Goal: Information Seeking & Learning: Learn about a topic

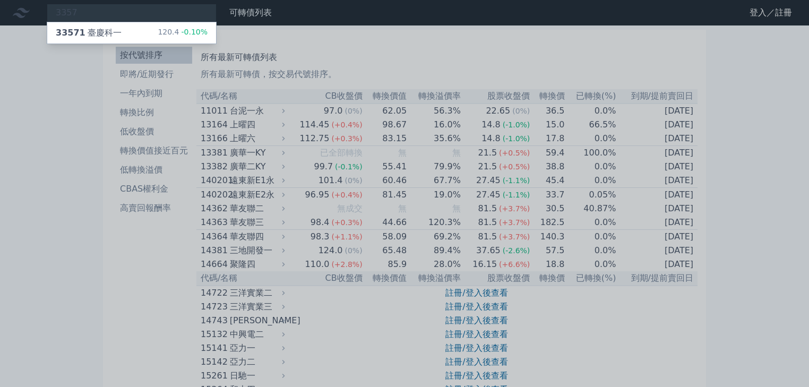
type input "3357"
click at [140, 36] on div "33571 臺慶科一 120.4 -0.10%" at bounding box center [131, 32] width 169 height 21
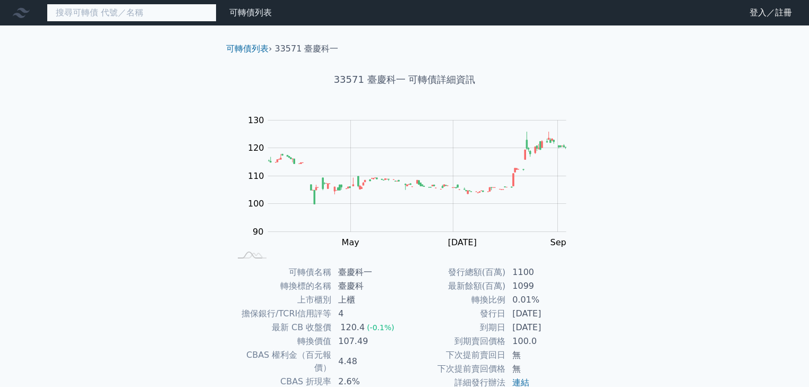
click at [121, 12] on input at bounding box center [132, 13] width 170 height 18
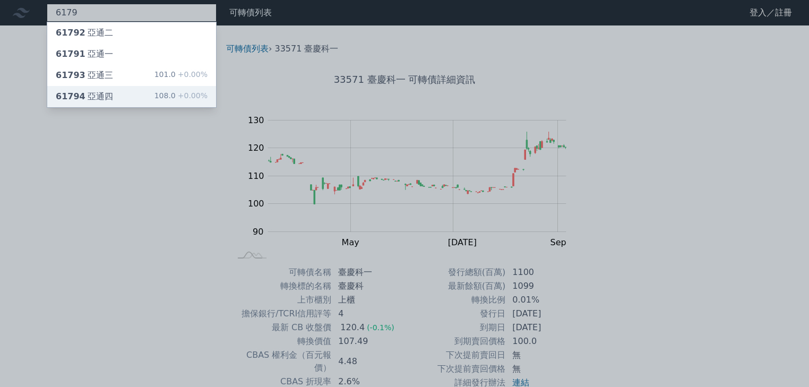
type input "6179"
click at [112, 94] on div "61794 亞通四 108.0 +0.00%" at bounding box center [131, 96] width 169 height 21
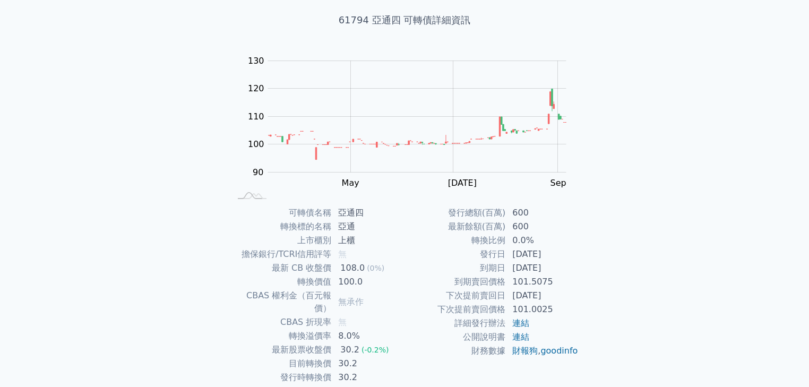
scroll to position [42, 0]
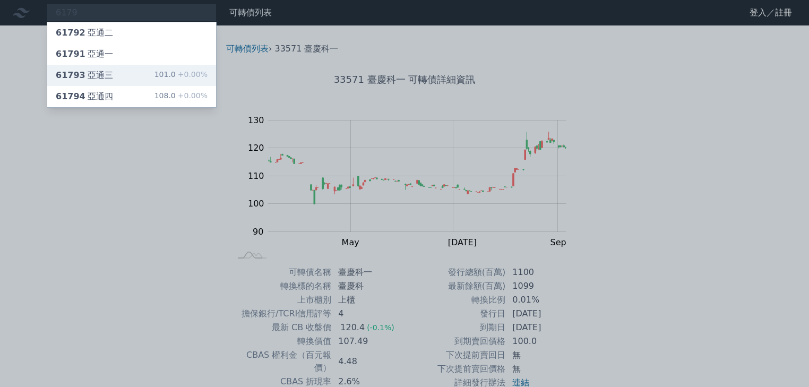
click at [89, 72] on div "61793 亞通三" at bounding box center [84, 75] width 57 height 13
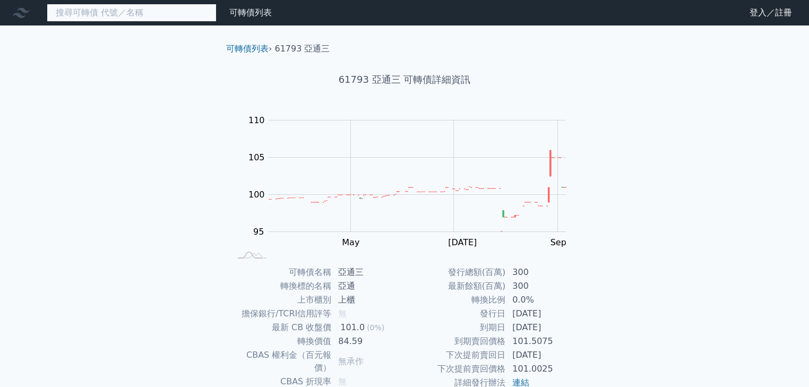
click at [113, 13] on input at bounding box center [132, 13] width 170 height 18
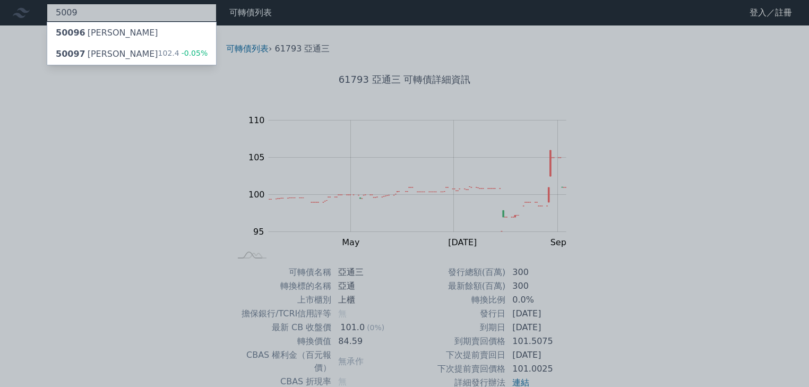
type input "5009"
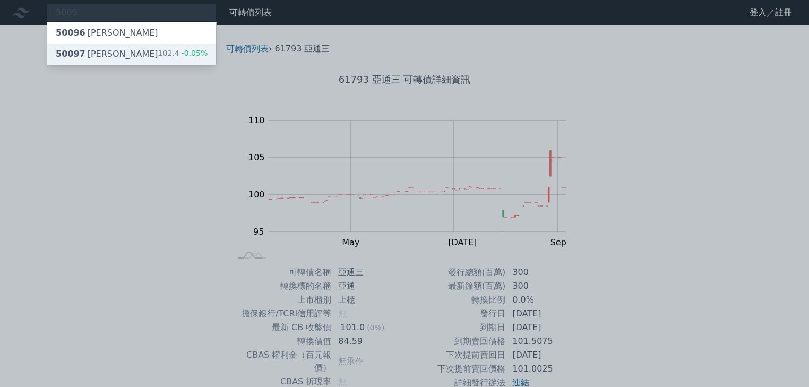
click at [105, 55] on div "50097 [PERSON_NAME]" at bounding box center [107, 54] width 102 height 13
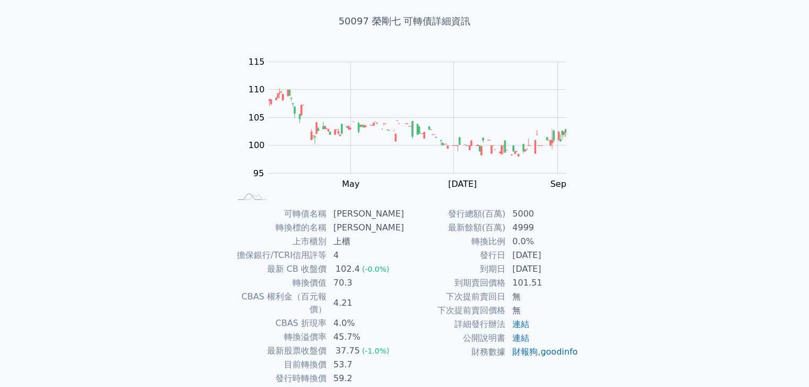
scroll to position [42, 0]
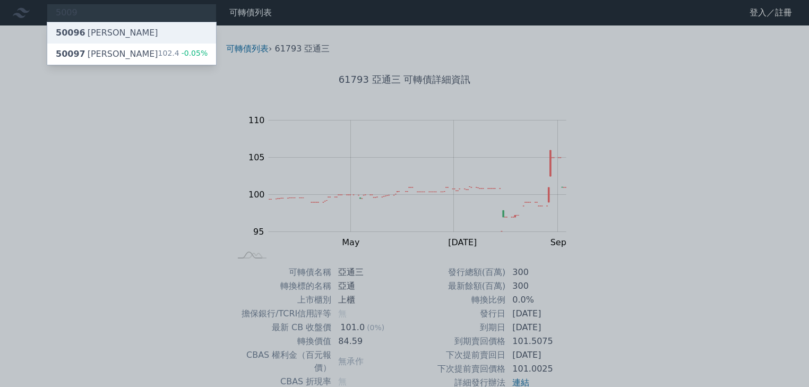
click at [82, 31] on div "50096 [PERSON_NAME]" at bounding box center [107, 33] width 102 height 13
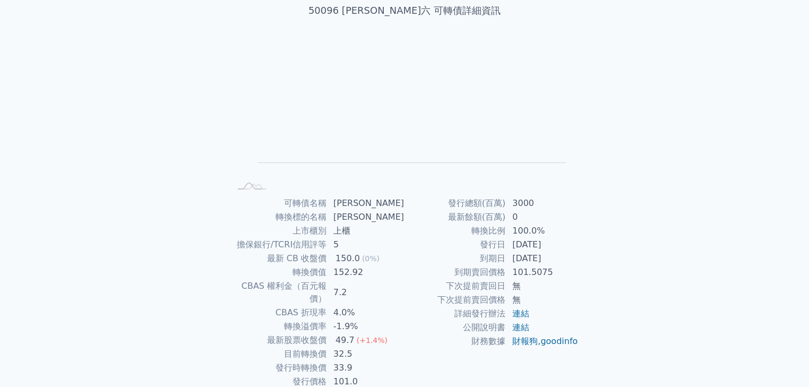
scroll to position [85, 0]
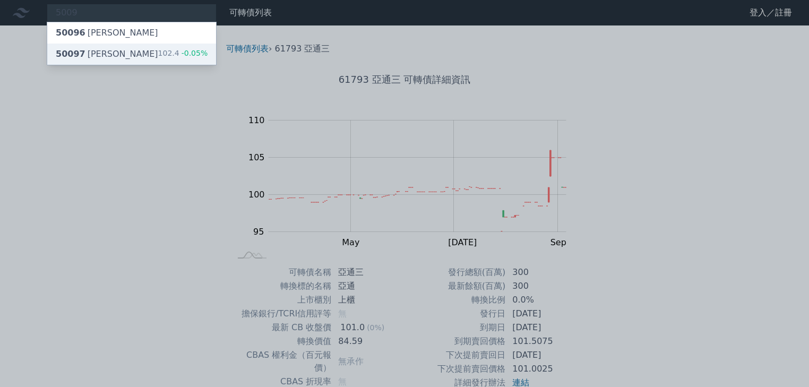
click at [71, 51] on span "50097" at bounding box center [71, 54] width 30 height 10
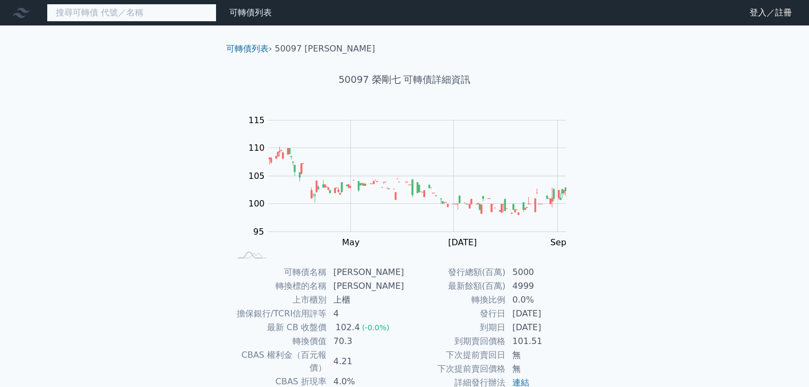
click at [109, 13] on input at bounding box center [132, 13] width 170 height 18
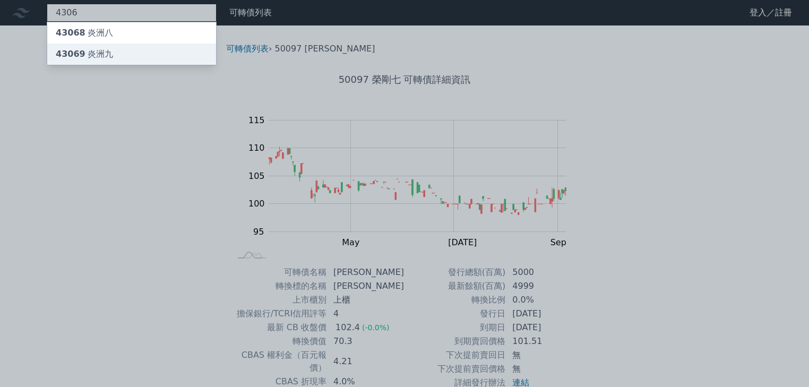
type input "4306"
click at [104, 56] on div "43069 炎洲九" at bounding box center [84, 54] width 57 height 13
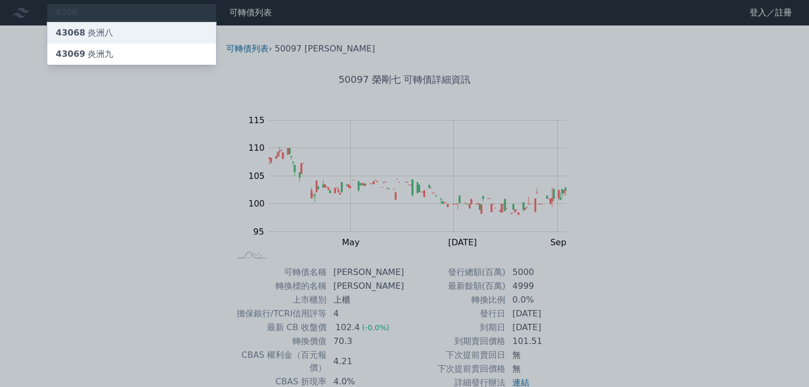
click at [102, 37] on div "43068 炎洲八" at bounding box center [84, 33] width 57 height 13
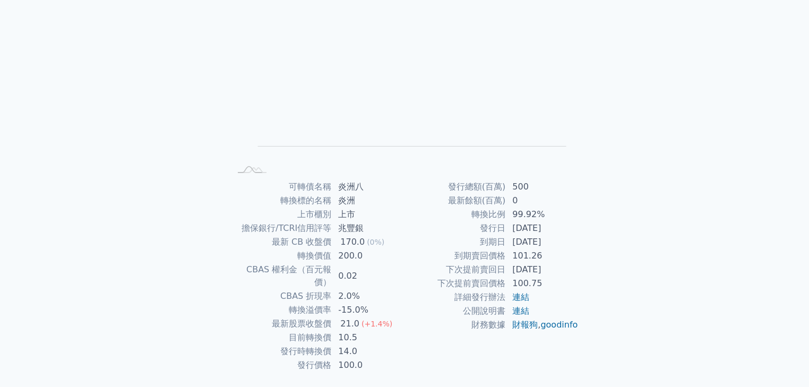
scroll to position [105, 0]
